Goal: Task Accomplishment & Management: Complete application form

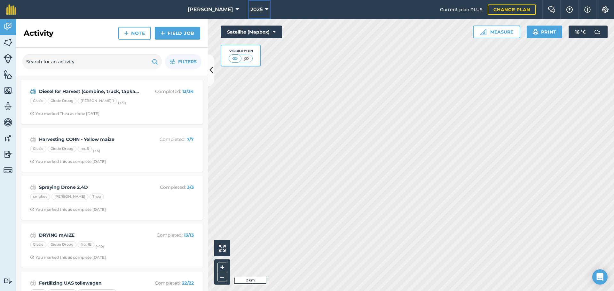
click at [251, 8] on span "2025" at bounding box center [257, 10] width 12 height 8
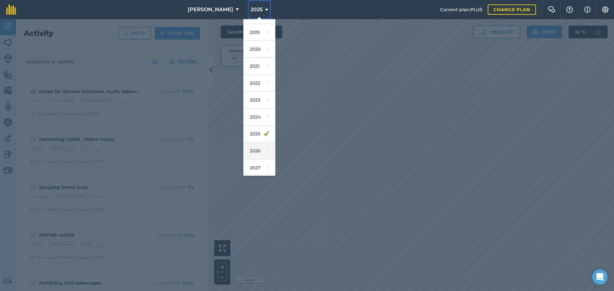
scroll to position [30, 0]
click at [256, 153] on link "2026" at bounding box center [259, 150] width 32 height 17
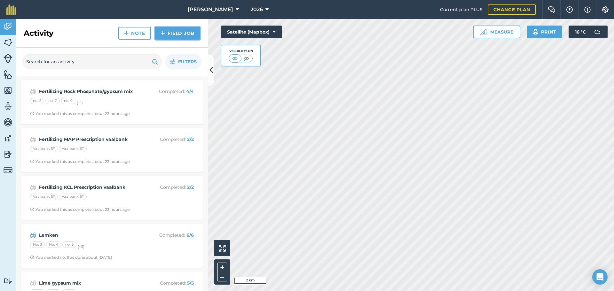
click at [168, 29] on link "Field Job" at bounding box center [177, 33] width 45 height 13
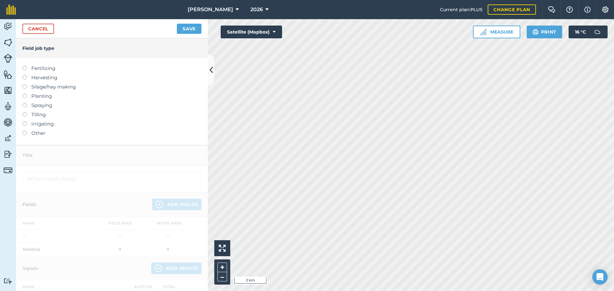
click at [43, 68] on label "Fertilizing" at bounding box center [111, 69] width 179 height 8
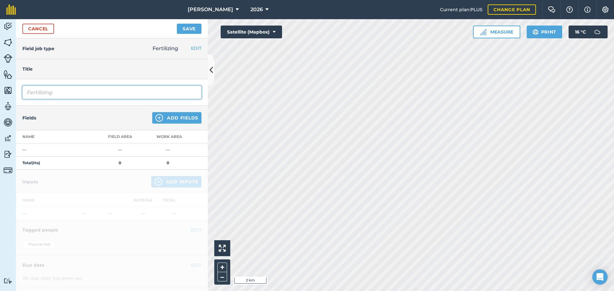
click at [67, 93] on input "Fertilizing" at bounding box center [111, 92] width 179 height 13
type input "Fertilizing KCL no.9"
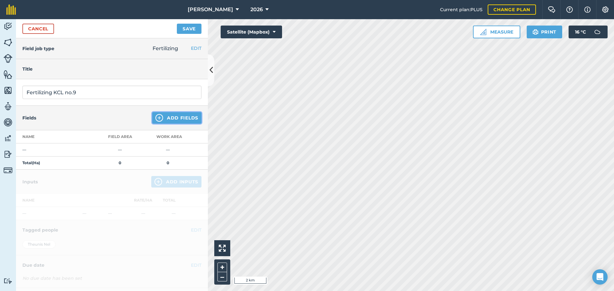
click at [170, 119] on button "Add Fields" at bounding box center [176, 118] width 49 height 12
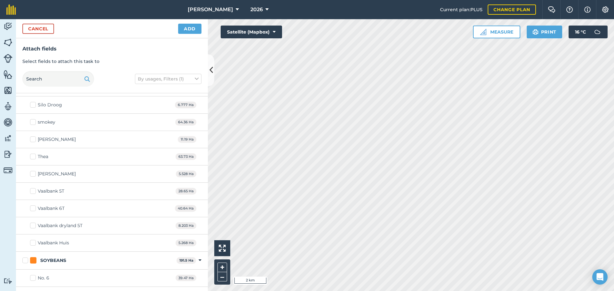
scroll to position [771, 0]
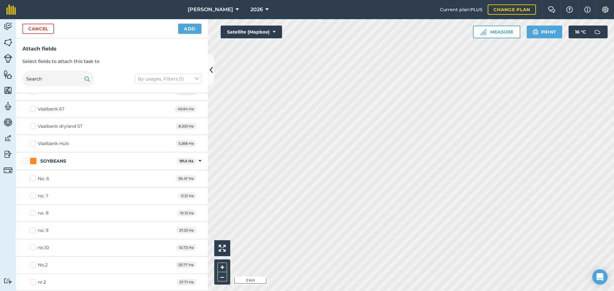
click at [46, 230] on div "no. 9" at bounding box center [43, 230] width 11 height 7
click at [34, 230] on input "no. 9" at bounding box center [32, 229] width 4 height 4
checkbox input "true"
click at [190, 28] on button "Add" at bounding box center [189, 29] width 23 height 10
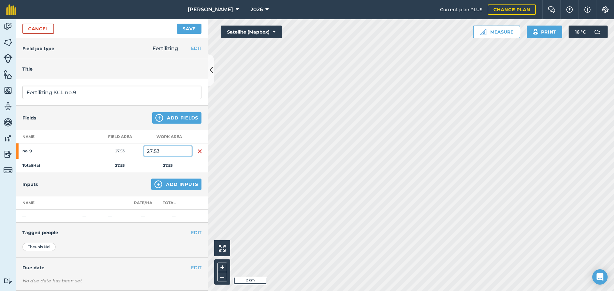
drag, startPoint x: 159, startPoint y: 149, endPoint x: 137, endPoint y: 149, distance: 21.8
click at [137, 149] on tr "no. 9 27.53 27.53" at bounding box center [112, 152] width 192 height 16
type input "16.4"
click at [173, 186] on button "Add Inputs" at bounding box center [176, 185] width 50 height 12
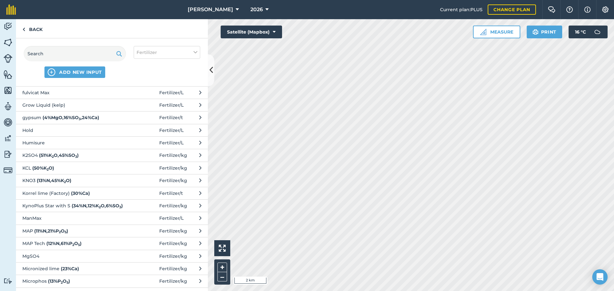
scroll to position [352, 0]
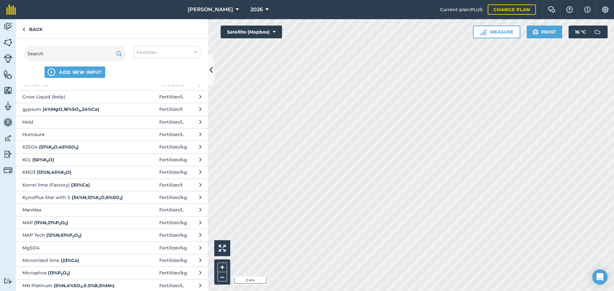
click at [46, 161] on strong "( 50 % K 2 O )" at bounding box center [43, 160] width 22 height 6
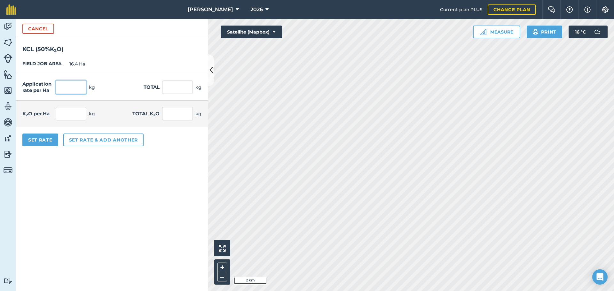
click at [65, 84] on input "text" at bounding box center [71, 87] width 31 height 13
type input "120"
type input "1,968"
type input "60"
type input "984"
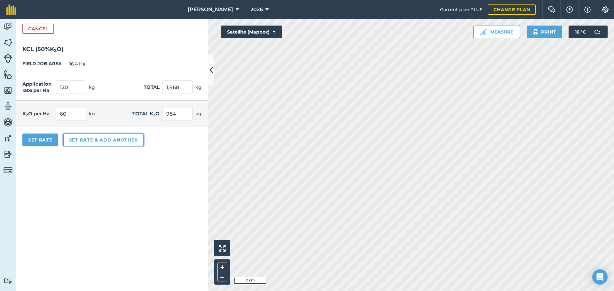
click at [87, 138] on button "Set rate & add another" at bounding box center [103, 140] width 80 height 13
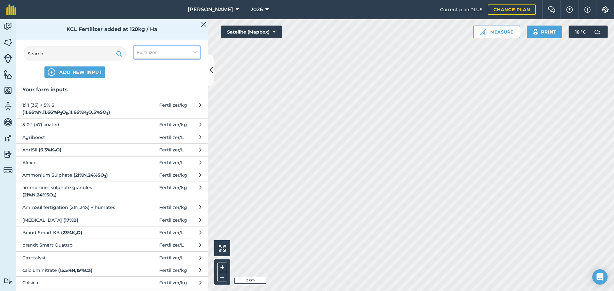
click at [146, 50] on span "Fertilizer" at bounding box center [147, 52] width 20 height 7
click at [139, 103] on label "Fuel" at bounding box center [167, 101] width 61 height 7
click at [139, 102] on input "Fuel" at bounding box center [139, 100] width 4 height 4
checkbox input "true"
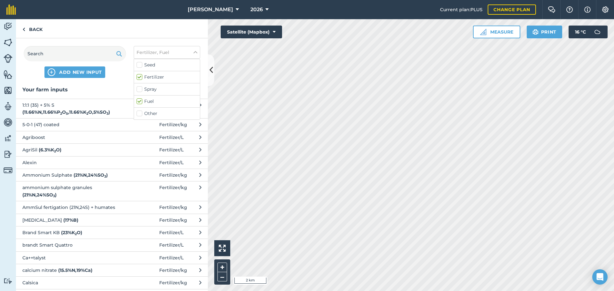
click at [141, 76] on label "Fertilizer" at bounding box center [167, 77] width 61 height 7
click at [141, 76] on input "Fertilizer" at bounding box center [139, 76] width 4 height 4
checkbox input "false"
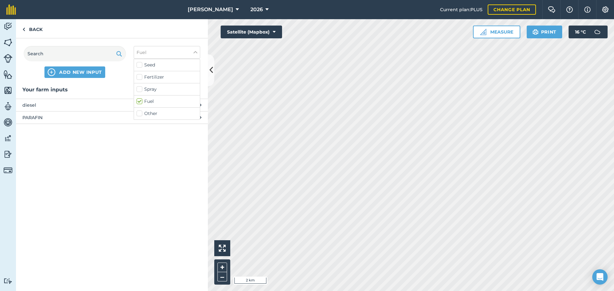
click at [76, 105] on span "diesel" at bounding box center [74, 105] width 105 height 7
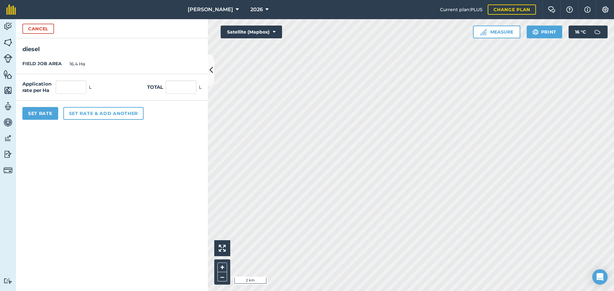
click at [87, 85] on div "Application rate per Ha L" at bounding box center [56, 87] width 69 height 13
click at [78, 83] on input "text" at bounding box center [71, 87] width 31 height 13
type input "2"
type input "32.8"
click at [49, 114] on button "Set Rate" at bounding box center [40, 113] width 36 height 13
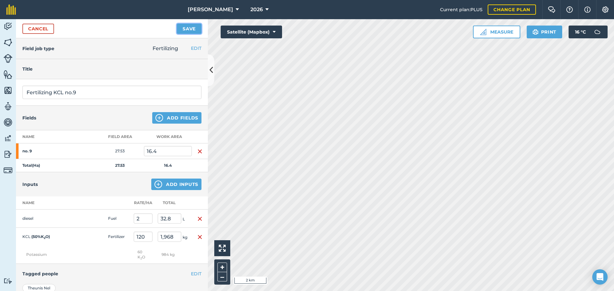
click at [186, 29] on button "Save" at bounding box center [189, 29] width 25 height 10
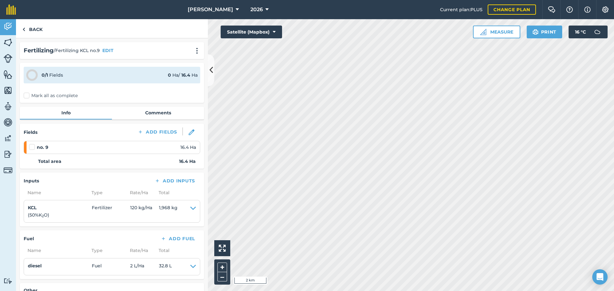
click at [28, 97] on label "Mark all as complete" at bounding box center [51, 95] width 54 height 7
click at [28, 97] on input "Mark all as complete" at bounding box center [26, 94] width 4 height 4
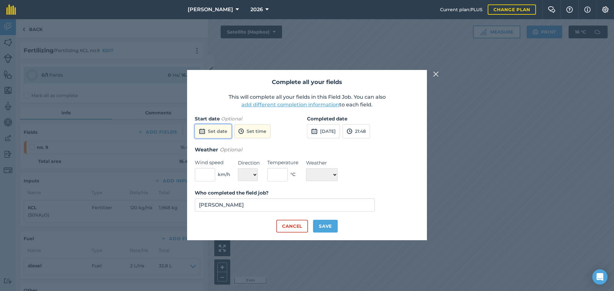
click at [218, 130] on button "Set date" at bounding box center [213, 131] width 37 height 14
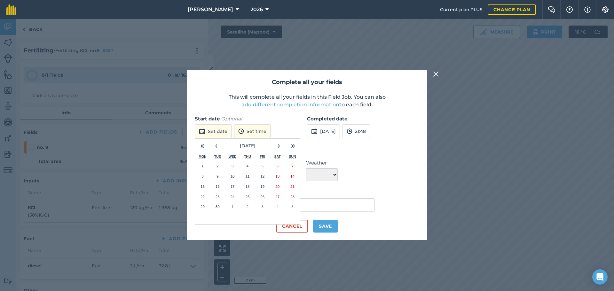
click at [200, 177] on button "8" at bounding box center [202, 176] width 15 height 10
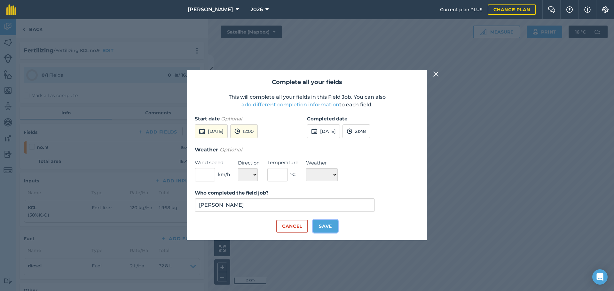
click at [328, 225] on button "Save" at bounding box center [325, 226] width 25 height 13
checkbox input "true"
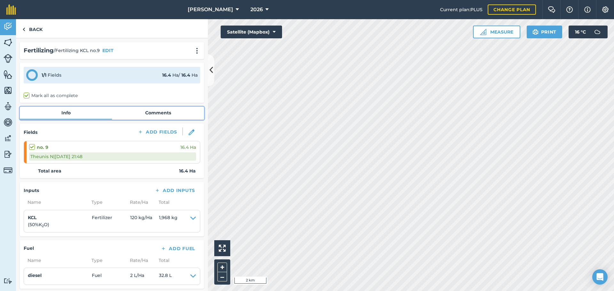
click at [158, 114] on link "Comments" at bounding box center [158, 113] width 92 height 12
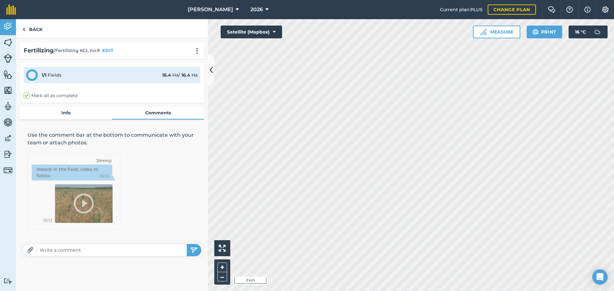
click at [116, 250] on input "text" at bounding box center [112, 250] width 150 height 9
type input "only southern half done at 120kg/ha"
click at [194, 254] on img "submit" at bounding box center [194, 251] width 8 height 8
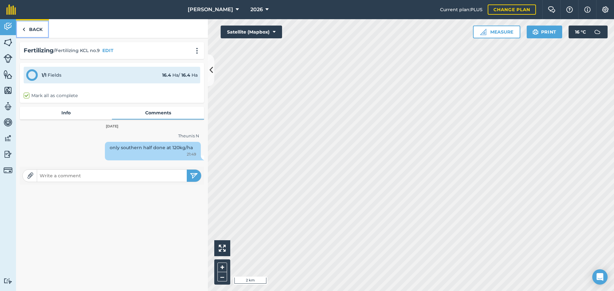
click at [36, 31] on link "Back" at bounding box center [32, 28] width 33 height 19
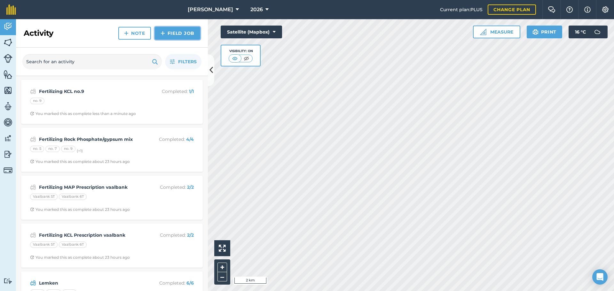
click at [179, 33] on link "Field Job" at bounding box center [177, 33] width 45 height 13
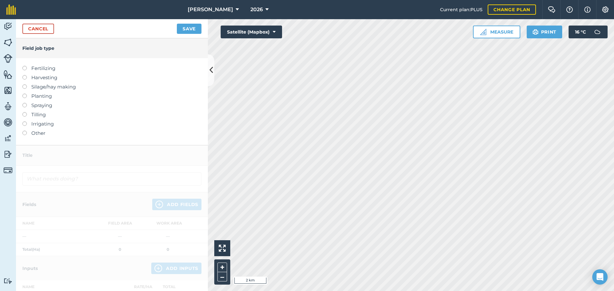
click at [35, 69] on label "Fertilizing" at bounding box center [111, 69] width 179 height 8
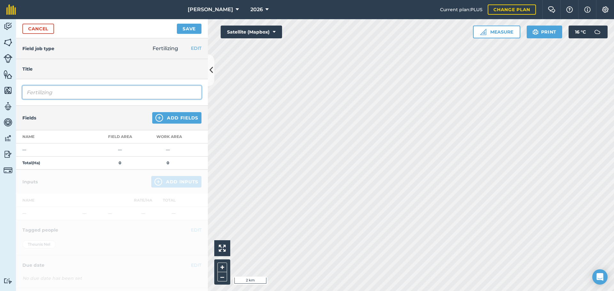
click at [66, 92] on input "Fertilizing" at bounding box center [111, 92] width 179 height 13
type input "Fertilizing KCL no.1"
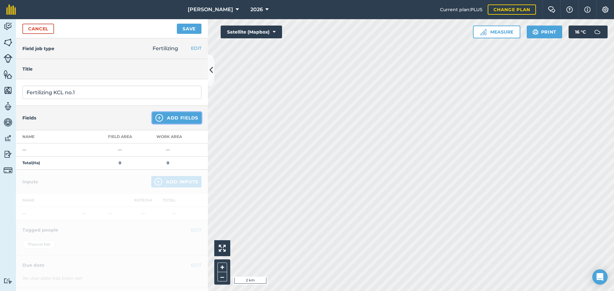
click at [185, 118] on button "Add Fields" at bounding box center [176, 118] width 49 height 12
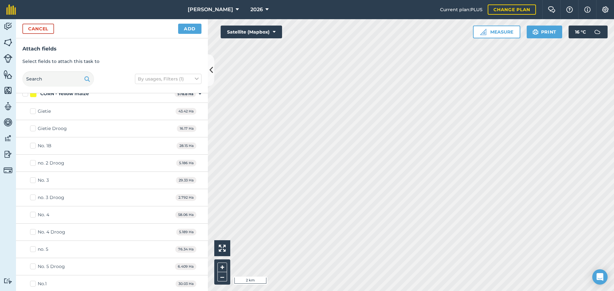
scroll to position [544, 0]
click at [35, 182] on label "No.1" at bounding box center [38, 181] width 17 height 7
click at [34, 182] on input "No.1" at bounding box center [32, 180] width 4 height 4
checkbox input "true"
click at [190, 28] on button "Add" at bounding box center [189, 29] width 23 height 10
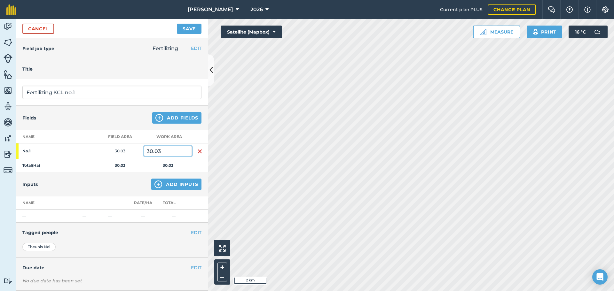
drag, startPoint x: 162, startPoint y: 152, endPoint x: 144, endPoint y: 140, distance: 21.1
click at [144, 140] on table "Name Field Area Work area No.1 30.03 30.03 Total ( Ha ) 30.03 30.03" at bounding box center [112, 152] width 192 height 42
type input "28.75"
click at [163, 186] on button "Add Inputs" at bounding box center [176, 185] width 50 height 12
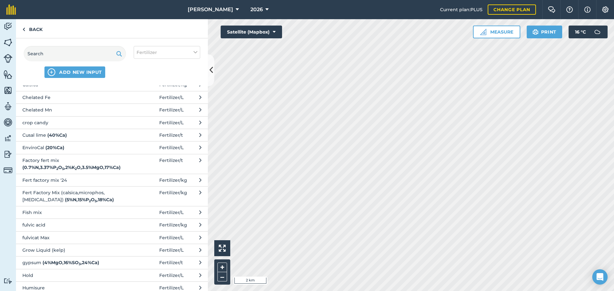
scroll to position [288, 0]
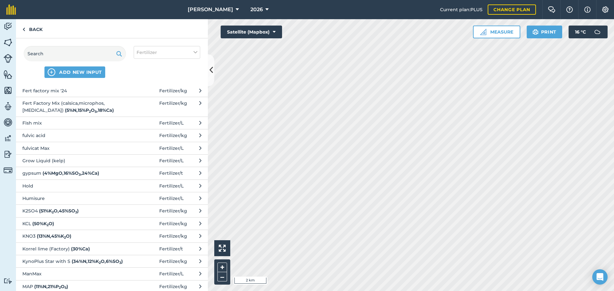
click at [76, 224] on span "KCL ( 50 % K 2 O )" at bounding box center [74, 223] width 105 height 7
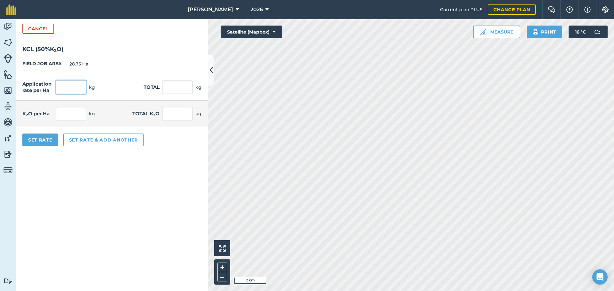
click at [76, 90] on input "text" at bounding box center [71, 87] width 31 height 13
type input "169"
type input "4,858.75"
type input "84.5"
type input "2,429.375"
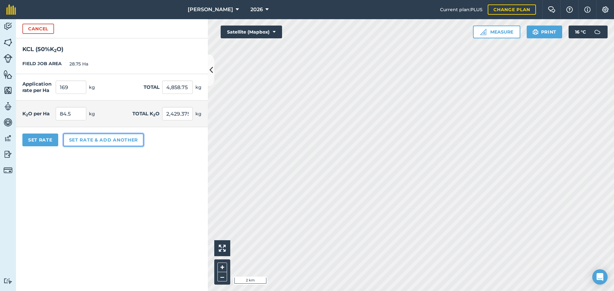
click at [80, 136] on button "Set rate & add another" at bounding box center [103, 140] width 80 height 13
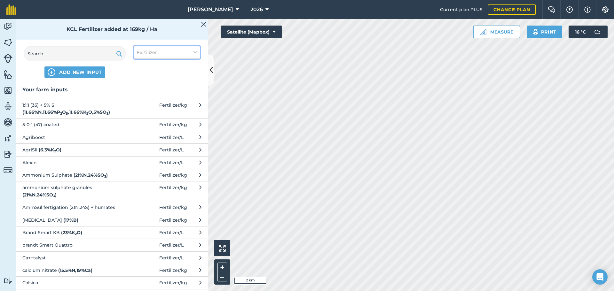
click at [145, 52] on span "Fertilizer" at bounding box center [147, 52] width 20 height 7
click at [147, 103] on label "Fuel" at bounding box center [167, 101] width 61 height 7
click at [141, 102] on input "Fuel" at bounding box center [139, 100] width 4 height 4
checkbox input "true"
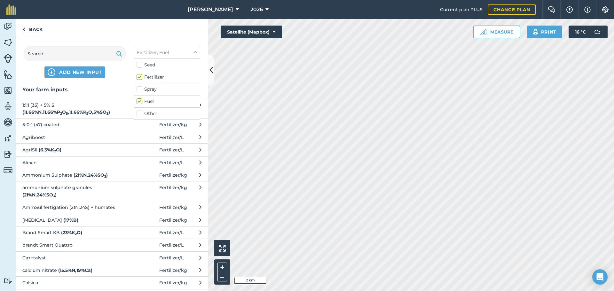
click at [142, 78] on label "Fertilizer" at bounding box center [167, 77] width 61 height 7
click at [141, 78] on input "Fertilizer" at bounding box center [139, 76] width 4 height 4
checkbox input "false"
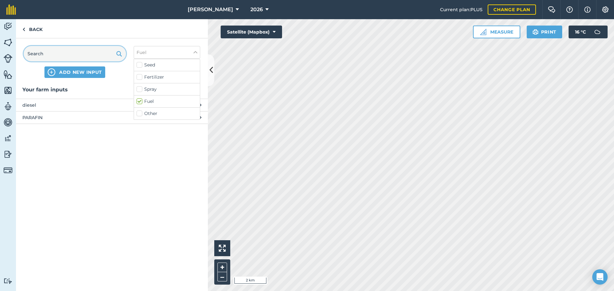
click at [93, 57] on input "text" at bounding box center [75, 53] width 102 height 15
click at [57, 103] on span "diesel" at bounding box center [74, 105] width 105 height 7
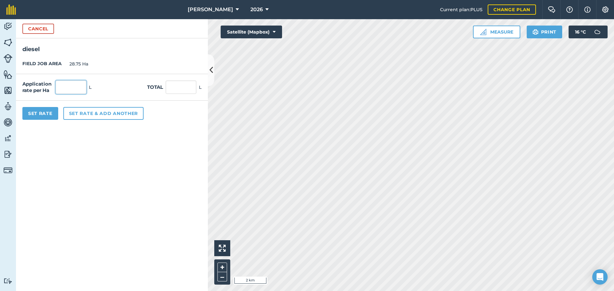
click at [83, 90] on input "text" at bounding box center [71, 87] width 31 height 13
type input "2"
type input "57.5"
click at [49, 110] on button "Set Rate" at bounding box center [40, 113] width 36 height 13
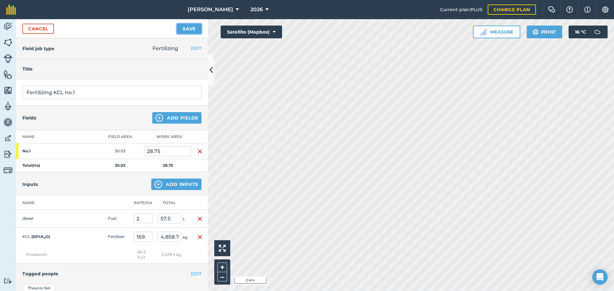
click at [186, 30] on button "Save" at bounding box center [189, 29] width 25 height 10
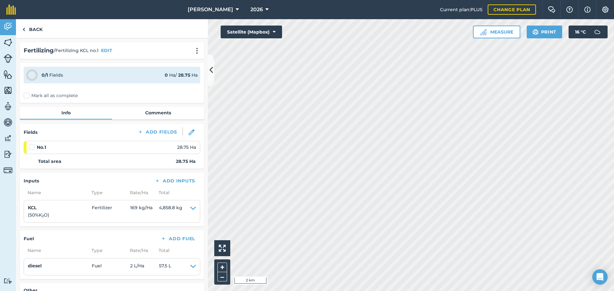
click at [27, 96] on label "Mark all as complete" at bounding box center [51, 95] width 54 height 7
click at [27, 96] on input "Mark all as complete" at bounding box center [26, 94] width 4 height 4
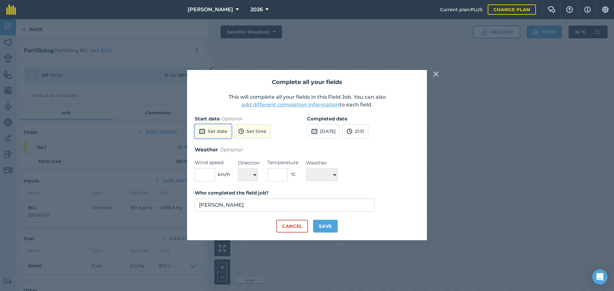
click at [227, 129] on button "Set date" at bounding box center [213, 131] width 37 height 14
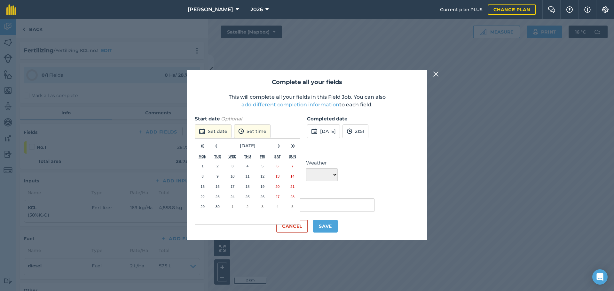
click at [203, 178] on abbr "8" at bounding box center [203, 176] width 2 height 4
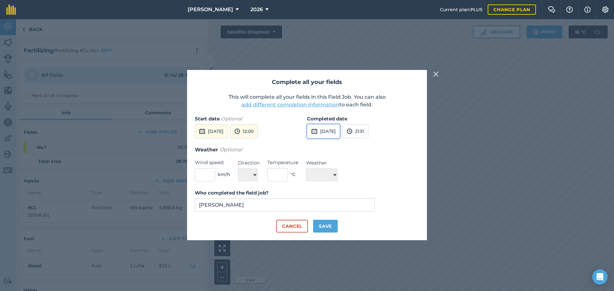
click at [326, 132] on button "[DATE]" at bounding box center [323, 131] width 33 height 14
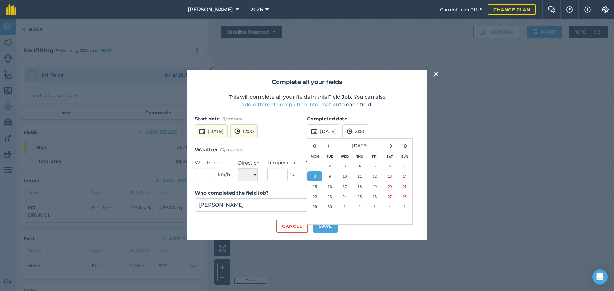
click at [317, 176] on button "8" at bounding box center [314, 176] width 15 height 10
click at [326, 225] on button "Save" at bounding box center [325, 226] width 25 height 13
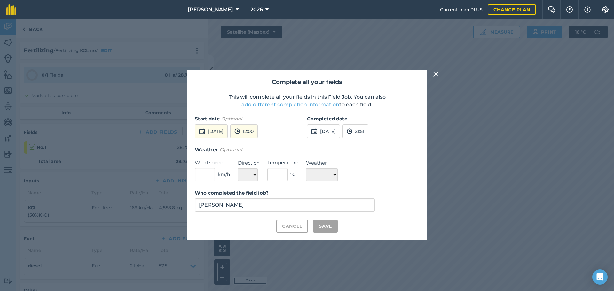
checkbox input "true"
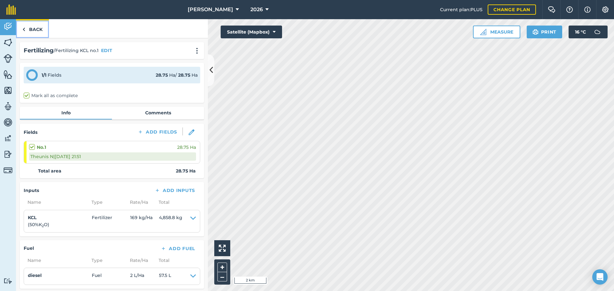
click at [35, 31] on link "Back" at bounding box center [32, 28] width 33 height 19
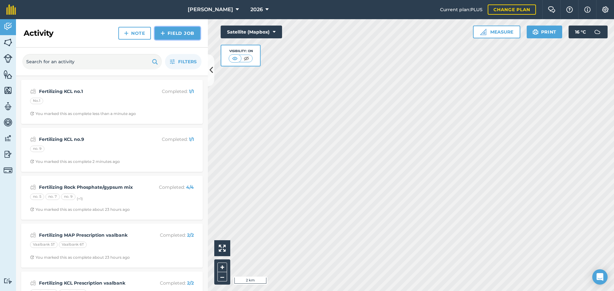
click at [181, 34] on link "Field Job" at bounding box center [177, 33] width 45 height 13
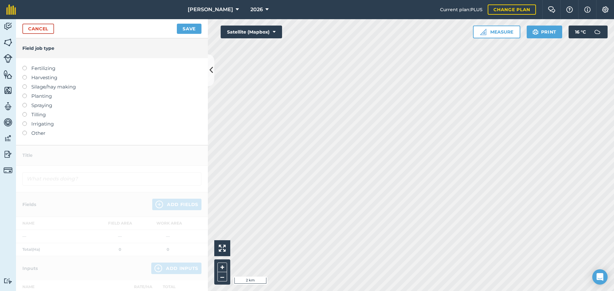
click at [52, 69] on label "Fertilizing" at bounding box center [111, 69] width 179 height 8
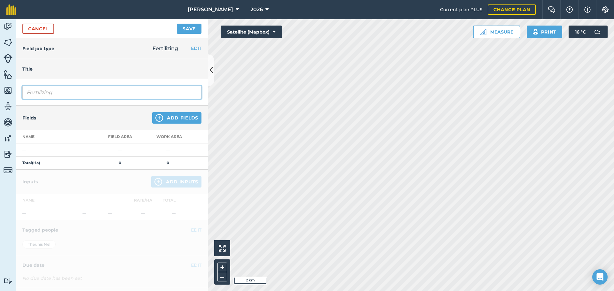
click at [102, 91] on input "Fertilizing" at bounding box center [111, 92] width 179 height 13
type input "Fertilizing KCL no.12"
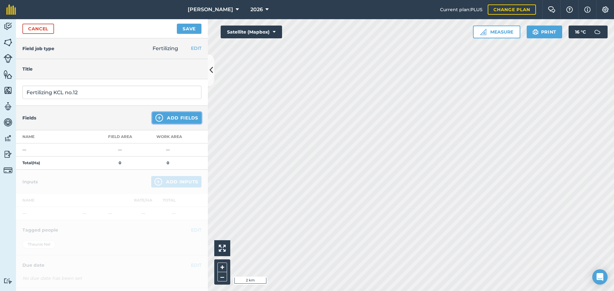
click at [171, 122] on button "Add Fields" at bounding box center [176, 118] width 49 height 12
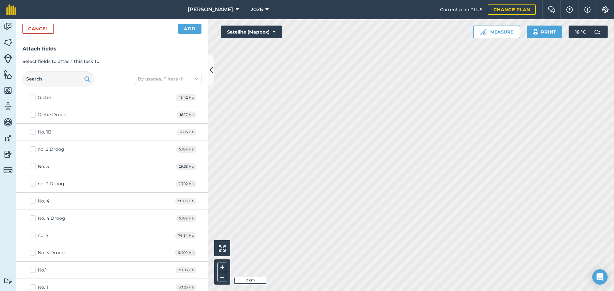
scroll to position [448, 0]
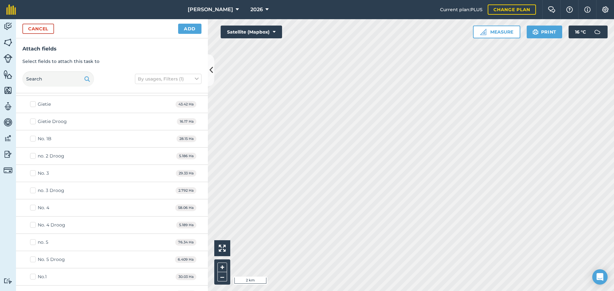
click at [44, 140] on div "No. 1B" at bounding box center [45, 139] width 14 height 7
click at [34, 140] on input "No. 1B" at bounding box center [32, 138] width 4 height 4
checkbox input "true"
click at [190, 29] on button "Add" at bounding box center [189, 29] width 23 height 10
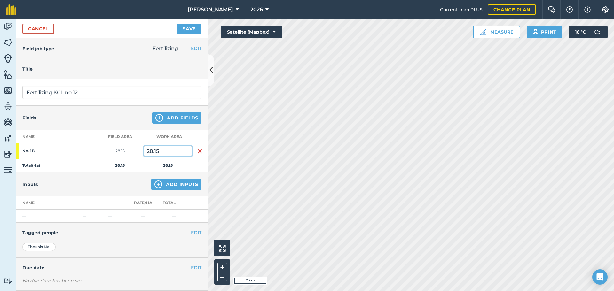
drag, startPoint x: 166, startPoint y: 151, endPoint x: 133, endPoint y: 151, distance: 32.6
click at [133, 151] on tr "No. 1B 28.15 28.15" at bounding box center [112, 152] width 192 height 16
click at [133, 151] on td "28.15" at bounding box center [120, 152] width 48 height 16
drag, startPoint x: 166, startPoint y: 154, endPoint x: 141, endPoint y: 153, distance: 24.6
click at [141, 153] on tr "No. 1B 28.15 28.15" at bounding box center [112, 152] width 192 height 16
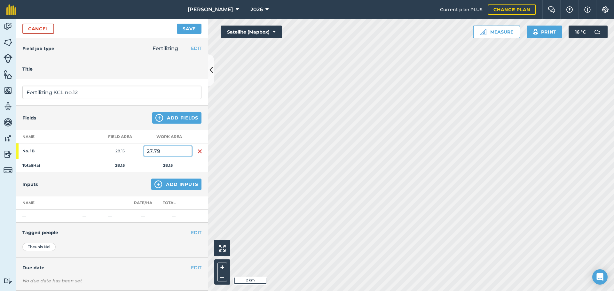
type input "27.79"
click at [175, 182] on button "Add Inputs" at bounding box center [176, 185] width 50 height 12
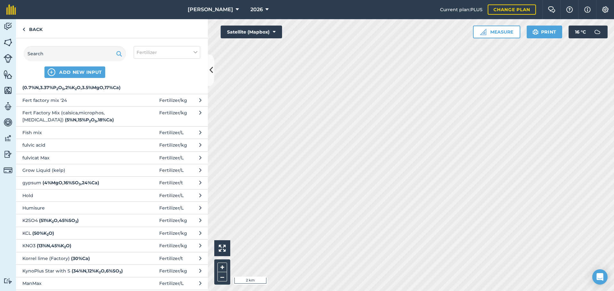
scroll to position [288, 0]
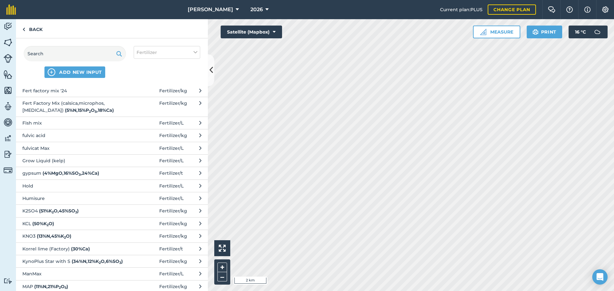
click at [70, 226] on span "KCL ( 50 % K 2 O )" at bounding box center [74, 223] width 105 height 7
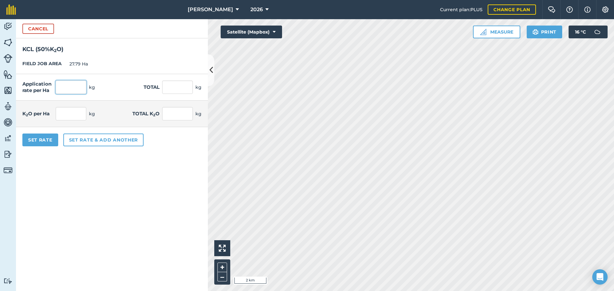
click at [64, 89] on input "text" at bounding box center [71, 87] width 31 height 13
type input "164"
type input "4,557.56"
type input "82"
type input "2,278.78"
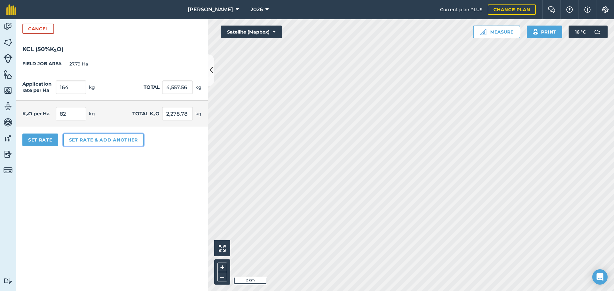
click at [87, 142] on button "Set rate & add another" at bounding box center [103, 140] width 80 height 13
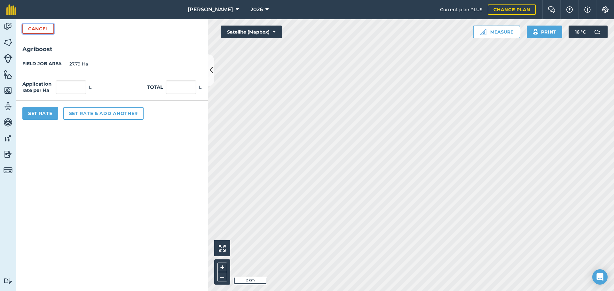
click at [44, 32] on button "Cancel" at bounding box center [38, 29] width 32 height 10
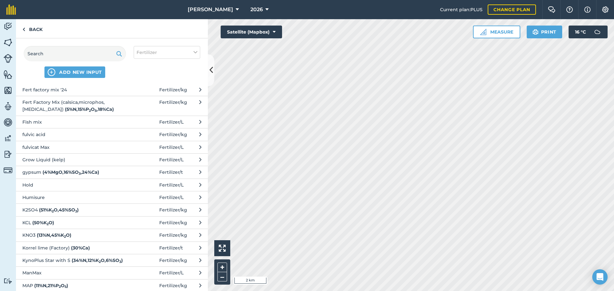
scroll to position [320, 0]
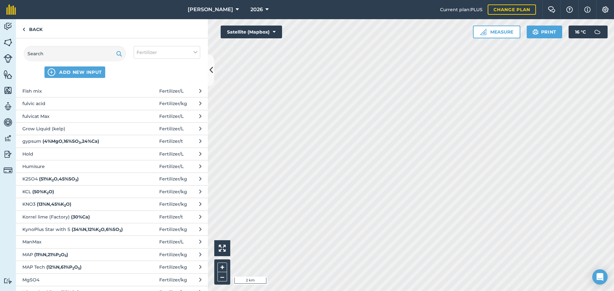
click at [56, 193] on span "KCL ( 50 % K 2 O )" at bounding box center [74, 191] width 105 height 7
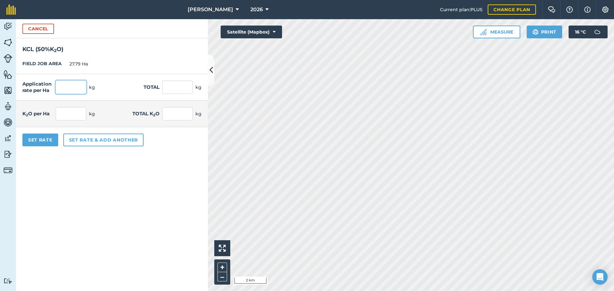
click at [73, 89] on input "text" at bounding box center [71, 87] width 31 height 13
type input "164"
type input "4,557.56"
type input "82"
type input "2,278.78"
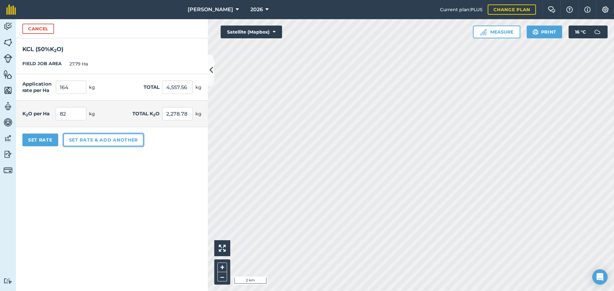
click at [84, 143] on button "Set rate & add another" at bounding box center [103, 140] width 80 height 13
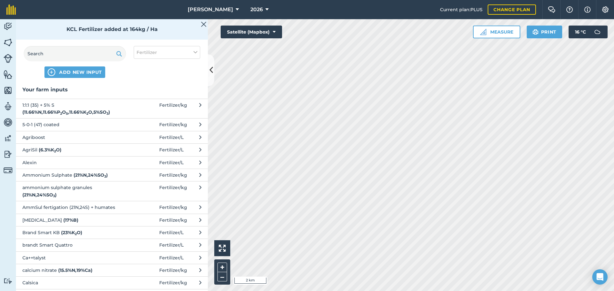
click at [155, 45] on div "ADD NEW INPUT Fertilizer" at bounding box center [112, 61] width 192 height 47
click at [154, 51] on span "Fertilizer" at bounding box center [147, 52] width 20 height 7
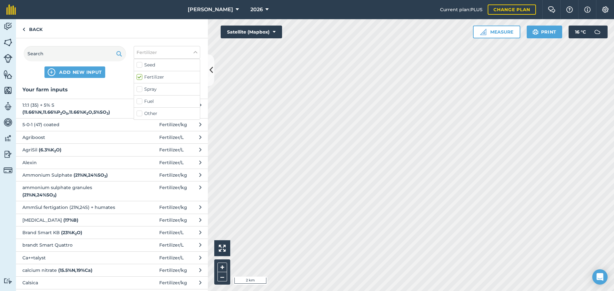
click at [149, 103] on label "Fuel" at bounding box center [167, 101] width 61 height 7
click at [141, 102] on input "Fuel" at bounding box center [139, 100] width 4 height 4
checkbox input "true"
click at [138, 77] on label "Fertilizer" at bounding box center [167, 77] width 61 height 7
click at [138, 77] on input "Fertilizer" at bounding box center [139, 76] width 4 height 4
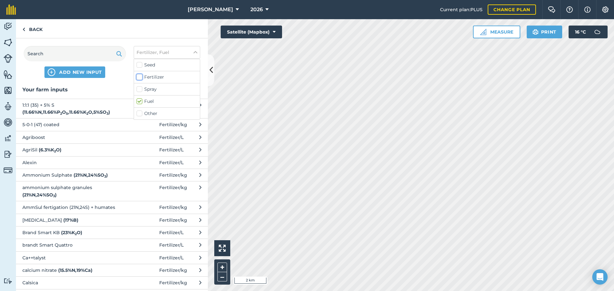
checkbox input "false"
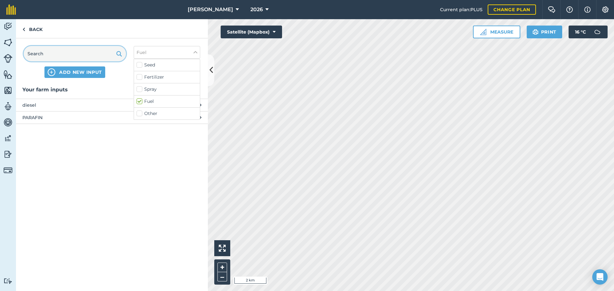
click at [68, 59] on input "text" at bounding box center [75, 53] width 102 height 15
click at [58, 104] on span "diesel" at bounding box center [74, 105] width 105 height 7
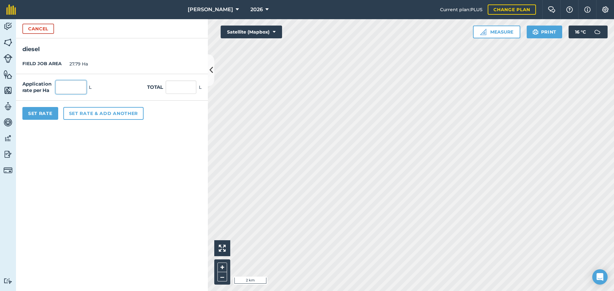
click at [70, 89] on input "text" at bounding box center [71, 87] width 31 height 13
type input "2"
type input "55.58"
click at [44, 114] on button "Set Rate" at bounding box center [40, 113] width 36 height 13
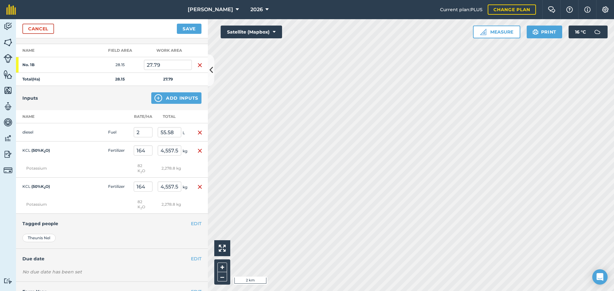
scroll to position [96, 0]
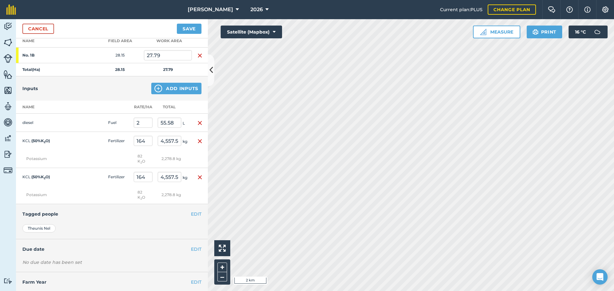
click at [197, 140] on img "button" at bounding box center [199, 142] width 5 height 8
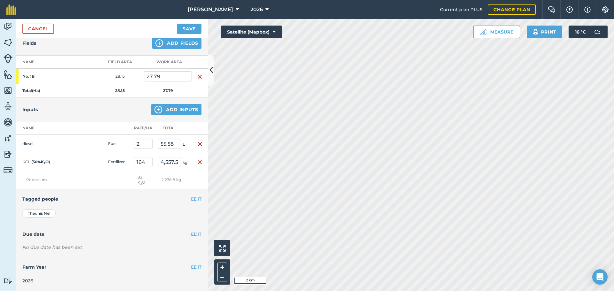
scroll to position [0, 0]
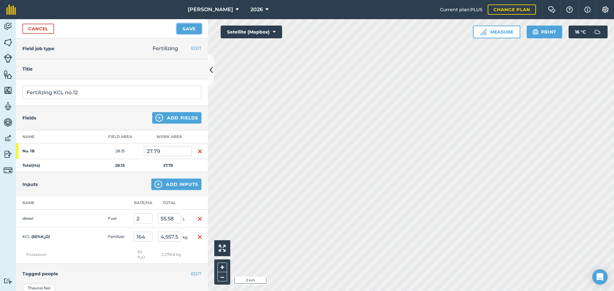
click at [188, 31] on button "Save" at bounding box center [189, 29] width 25 height 10
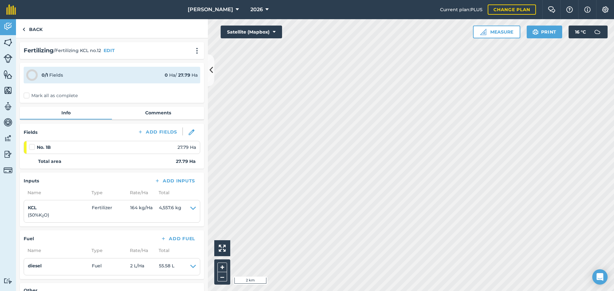
click at [29, 97] on label "Mark all as complete" at bounding box center [51, 95] width 54 height 7
click at [28, 97] on input "Mark all as complete" at bounding box center [26, 94] width 4 height 4
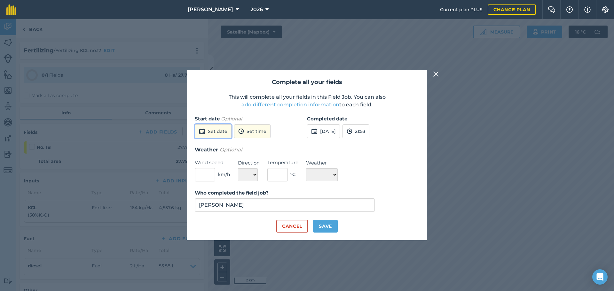
click at [216, 136] on button "Set date" at bounding box center [213, 131] width 37 height 14
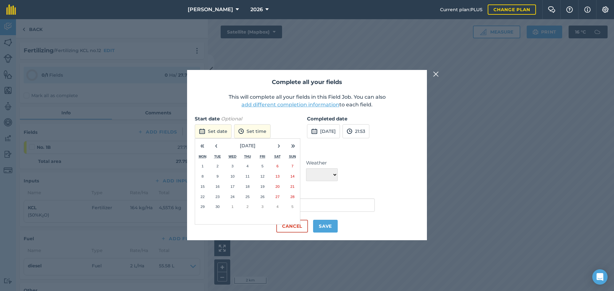
click at [206, 176] on button "8" at bounding box center [202, 176] width 15 height 10
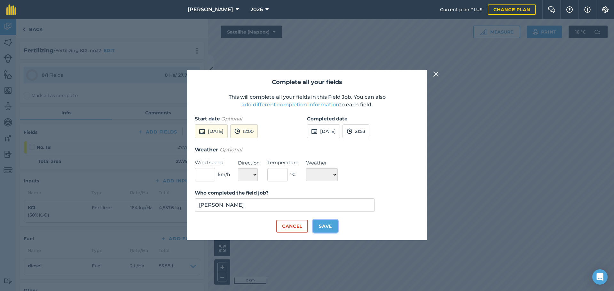
click at [320, 223] on button "Save" at bounding box center [325, 226] width 25 height 13
checkbox input "true"
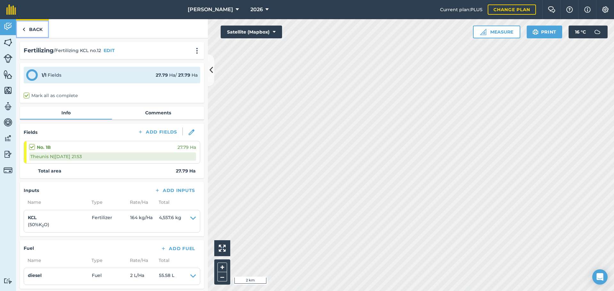
click at [40, 32] on link "Back" at bounding box center [32, 28] width 33 height 19
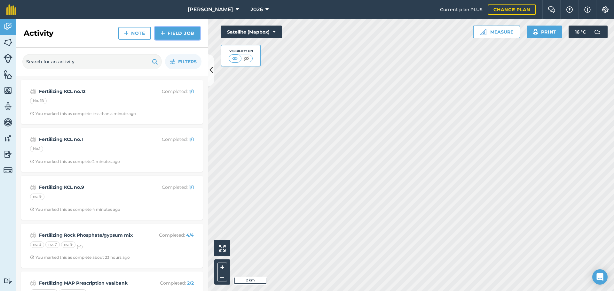
click at [174, 36] on link "Field Job" at bounding box center [177, 33] width 45 height 13
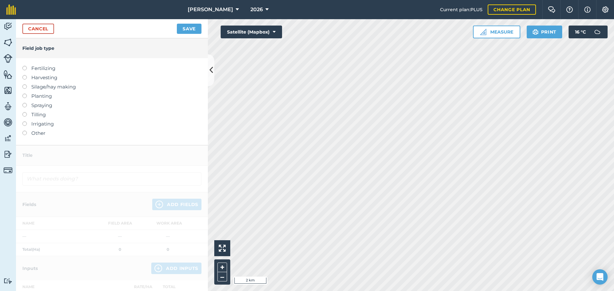
click at [25, 66] on label at bounding box center [26, 66] width 9 height 0
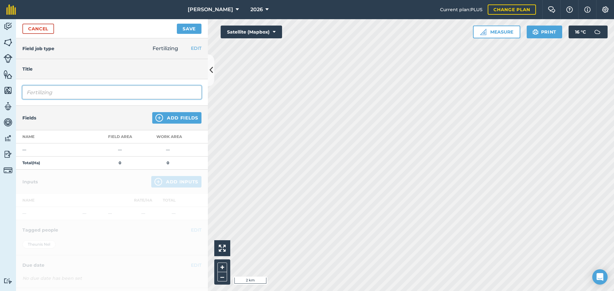
click at [92, 93] on input "Fertilizing" at bounding box center [111, 92] width 179 height 13
type input "Fertilizing KCL no.11"
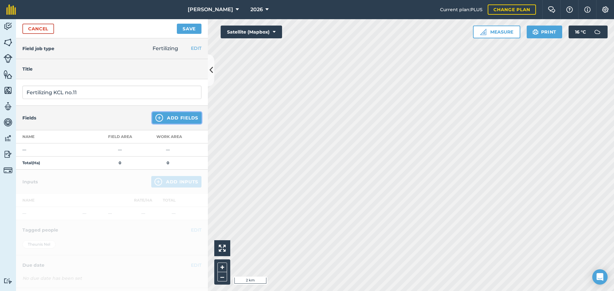
click at [185, 118] on button "Add Fields" at bounding box center [176, 118] width 49 height 12
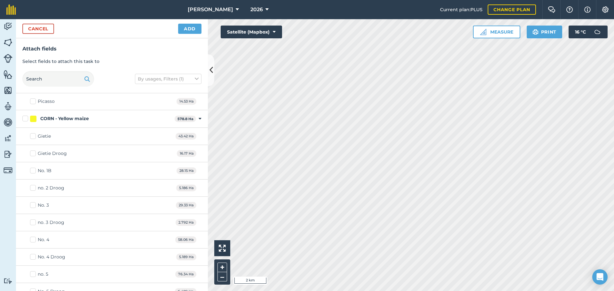
scroll to position [512, 0]
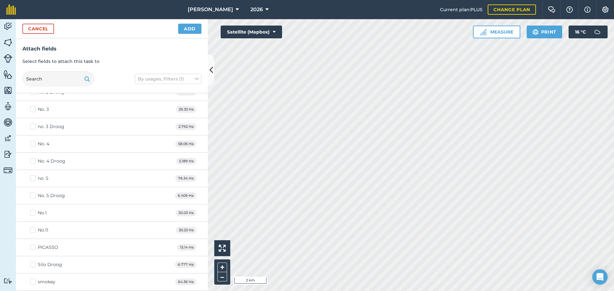
click at [40, 231] on div "No.11" at bounding box center [43, 230] width 11 height 7
click at [34, 231] on input "No.11" at bounding box center [32, 229] width 4 height 4
checkbox input "true"
click at [188, 28] on button "Add" at bounding box center [189, 29] width 23 height 10
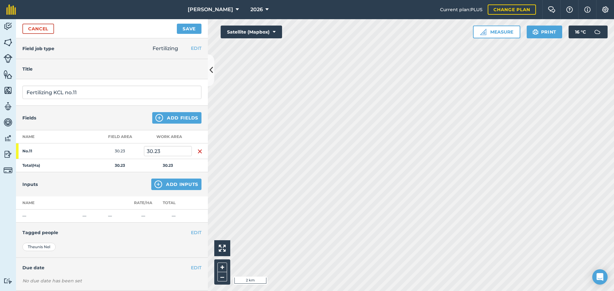
drag, startPoint x: 173, startPoint y: 144, endPoint x: 137, endPoint y: 146, distance: 36.8
click at [137, 146] on tr "No.11 30.23 30.23" at bounding box center [112, 152] width 192 height 16
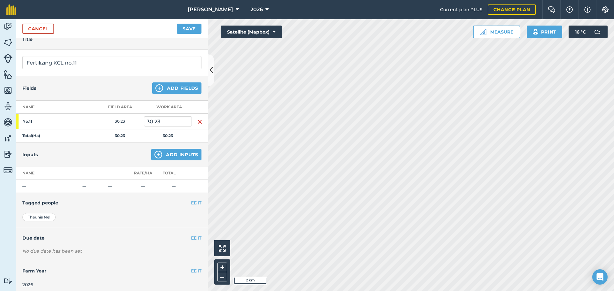
scroll to position [34, 0]
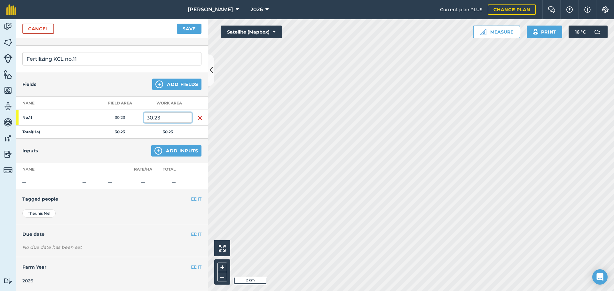
click at [169, 114] on input "30.23" at bounding box center [168, 118] width 48 height 10
drag, startPoint x: 145, startPoint y: 116, endPoint x: 129, endPoint y: 118, distance: 16.2
click at [129, 118] on tr "No.11 30.23 30.23" at bounding box center [112, 118] width 192 height 16
type input "16"
click at [176, 151] on button "Add Inputs" at bounding box center [176, 151] width 50 height 12
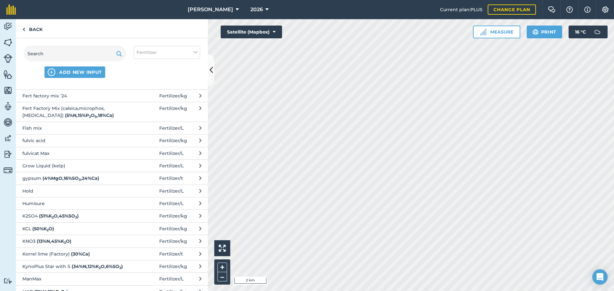
scroll to position [288, 0]
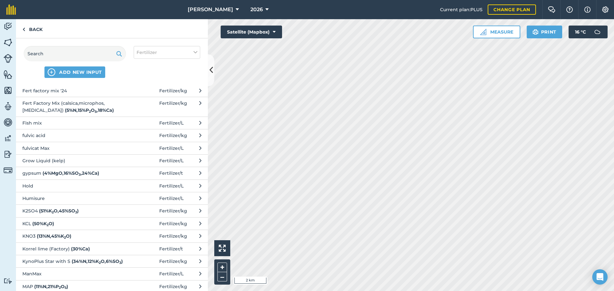
click at [42, 224] on strong "( 50 % K 2 O )" at bounding box center [43, 224] width 22 height 6
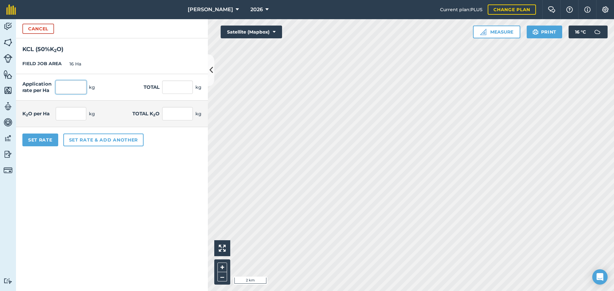
click at [71, 89] on input "text" at bounding box center [71, 87] width 31 height 13
type input "80"
type input "1,280"
type input "40"
type input "640"
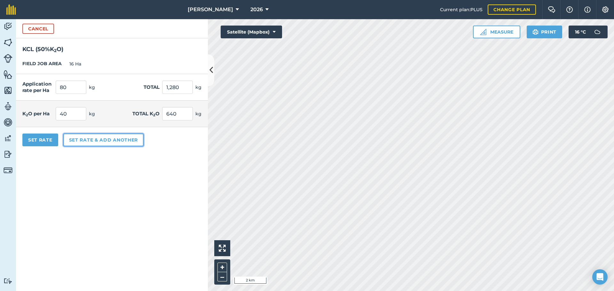
click at [83, 139] on button "Set rate & add another" at bounding box center [103, 140] width 80 height 13
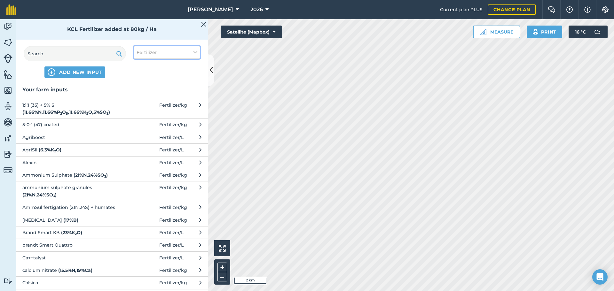
click at [172, 53] on button "Fertilizer" at bounding box center [167, 52] width 67 height 13
click at [142, 78] on label "Fertilizer" at bounding box center [167, 77] width 61 height 7
click at [141, 78] on input "Fertilizer" at bounding box center [139, 76] width 4 height 4
checkbox input "false"
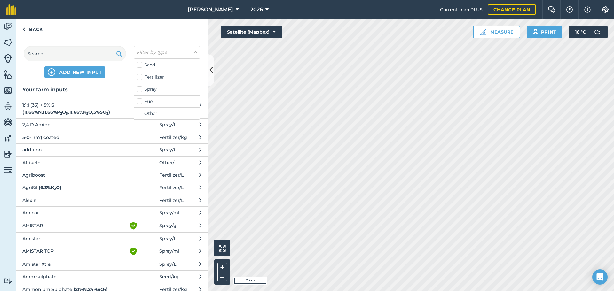
click at [140, 101] on label "Fuel" at bounding box center [167, 101] width 61 height 7
click at [140, 101] on input "Fuel" at bounding box center [139, 100] width 4 height 4
checkbox input "true"
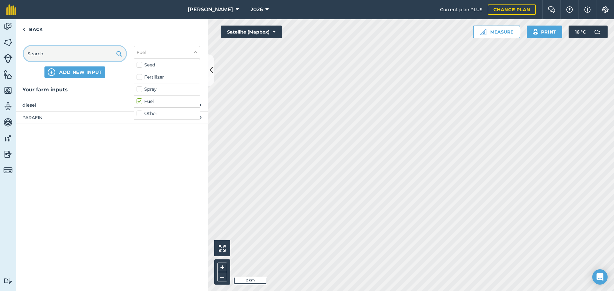
click at [69, 53] on input "text" at bounding box center [75, 53] width 102 height 15
click at [72, 106] on span "diesel" at bounding box center [74, 105] width 105 height 7
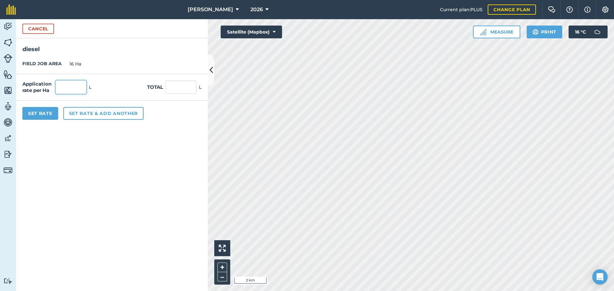
click at [79, 88] on input "text" at bounding box center [71, 87] width 31 height 13
type input "2"
type input "32"
click at [44, 112] on button "Set Rate" at bounding box center [40, 113] width 36 height 13
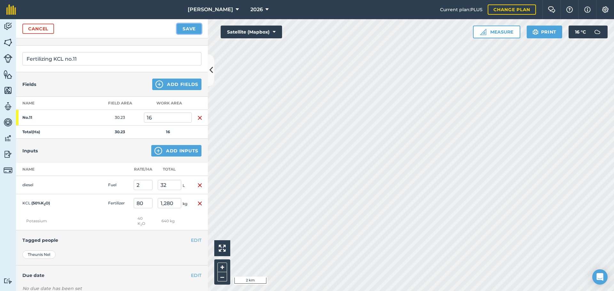
click at [181, 26] on button "Save" at bounding box center [189, 29] width 25 height 10
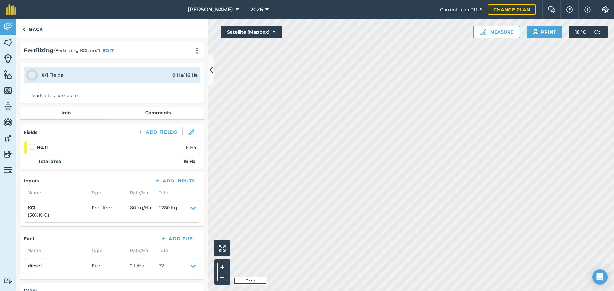
click at [31, 144] on label at bounding box center [33, 144] width 8 height 0
click at [31, 148] on input "checkbox" at bounding box center [31, 146] width 4 height 4
checkbox input "false"
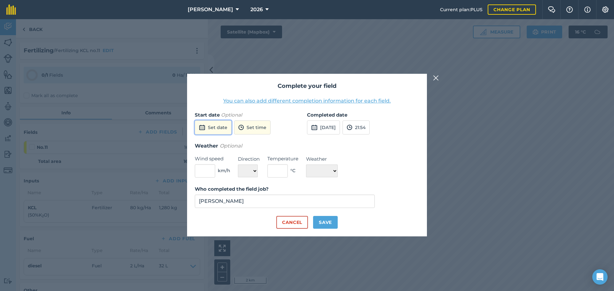
click at [227, 129] on button "Set date" at bounding box center [213, 128] width 37 height 14
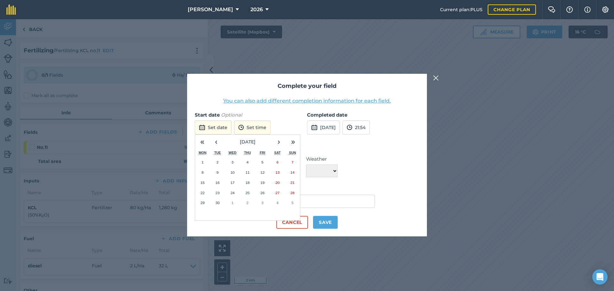
click at [204, 174] on button "8" at bounding box center [202, 173] width 15 height 10
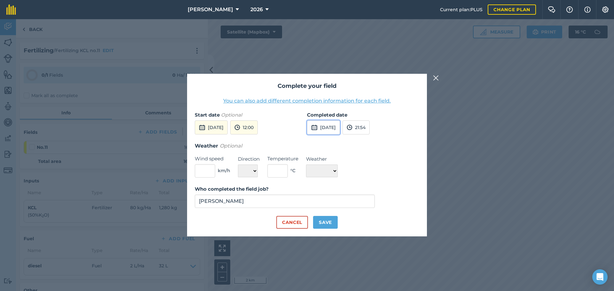
click at [334, 128] on button "[DATE]" at bounding box center [323, 128] width 33 height 14
click at [334, 129] on button "[DATE]" at bounding box center [323, 128] width 33 height 14
click at [327, 223] on button "Save" at bounding box center [325, 222] width 25 height 13
checkbox input "true"
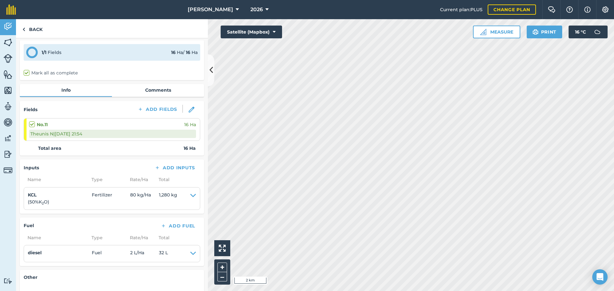
scroll to position [88, 0]
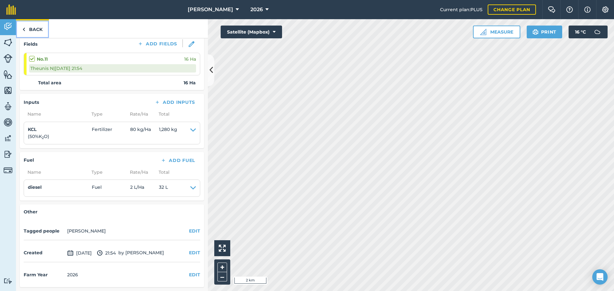
click at [41, 34] on link "Back" at bounding box center [32, 28] width 33 height 19
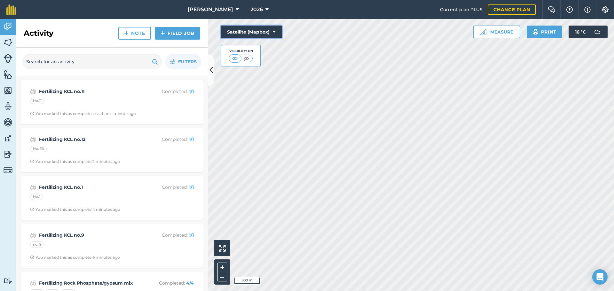
click at [270, 33] on button "Satellite (Mapbox)" at bounding box center [251, 32] width 61 height 13
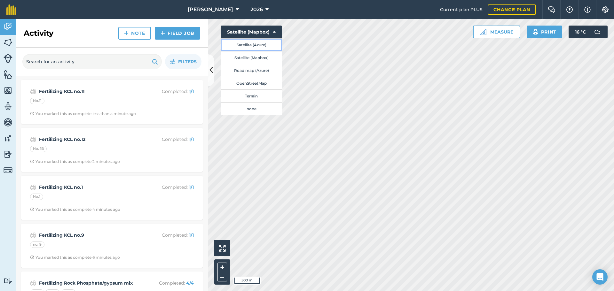
click at [259, 47] on button "Satellite (Azure)" at bounding box center [251, 44] width 61 height 13
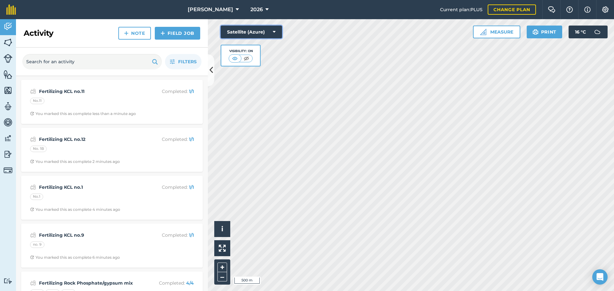
click at [265, 31] on button "Satellite (Azure)" at bounding box center [251, 32] width 61 height 13
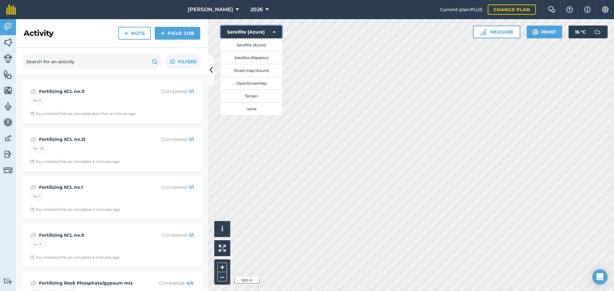
click at [269, 32] on button "Satellite (Azure)" at bounding box center [251, 32] width 61 height 13
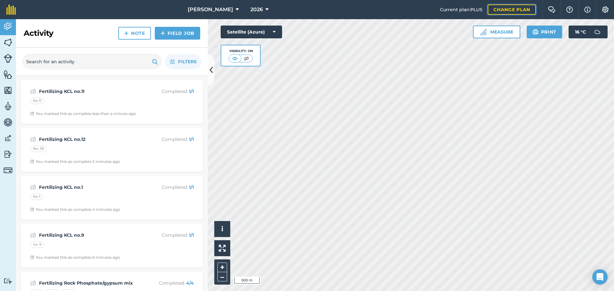
click at [505, 12] on link "Change plan" at bounding box center [512, 9] width 48 height 10
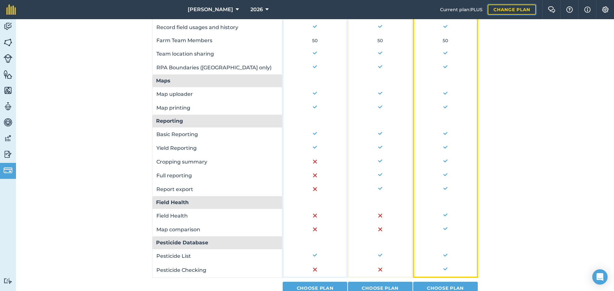
scroll to position [387, 0]
